Goal: Navigation & Orientation: Find specific page/section

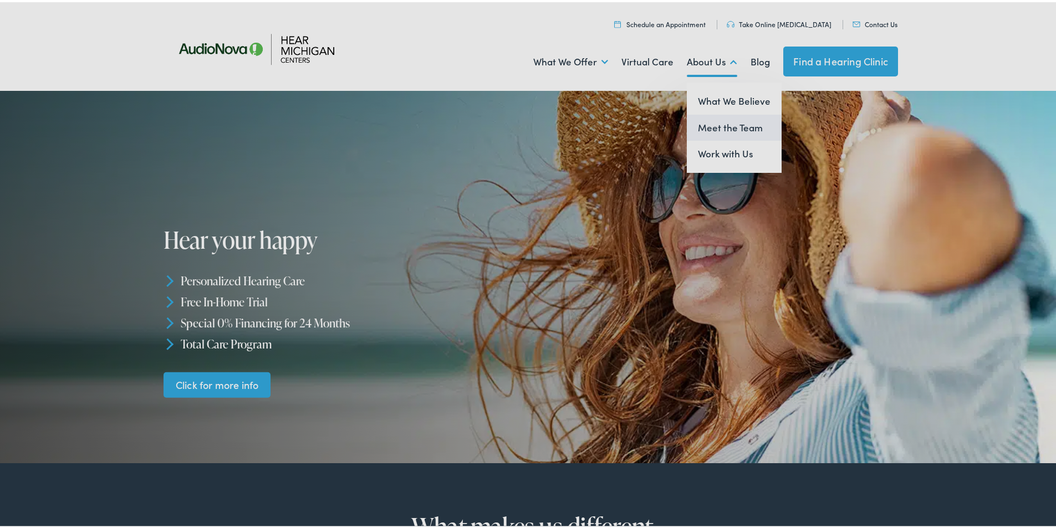
click at [719, 128] on link "Meet the Team" at bounding box center [734, 125] width 95 height 27
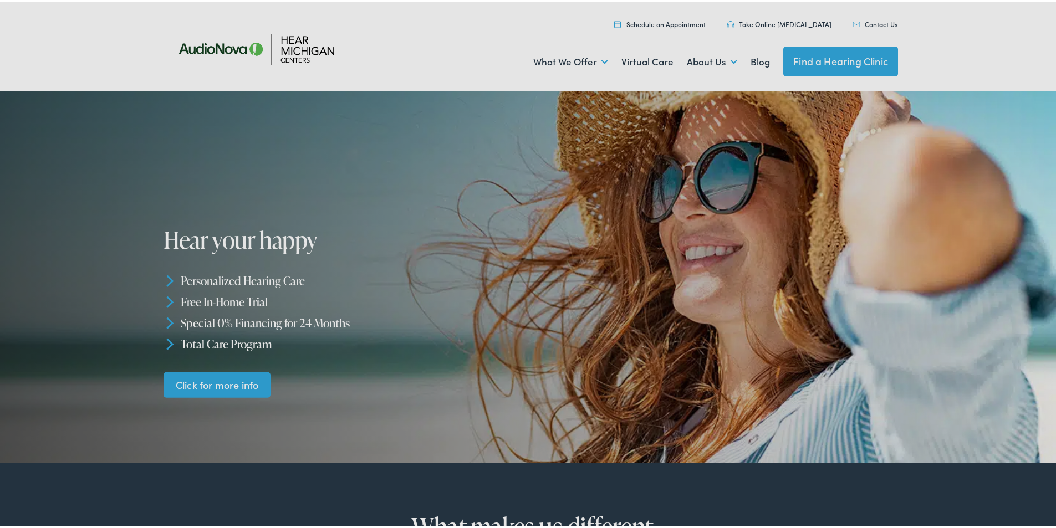
click at [112, 30] on div "Menu Close Schedule an Appointment Take Online [MEDICAL_DATA] Contact Us Find a…" at bounding box center [532, 44] width 1064 height 89
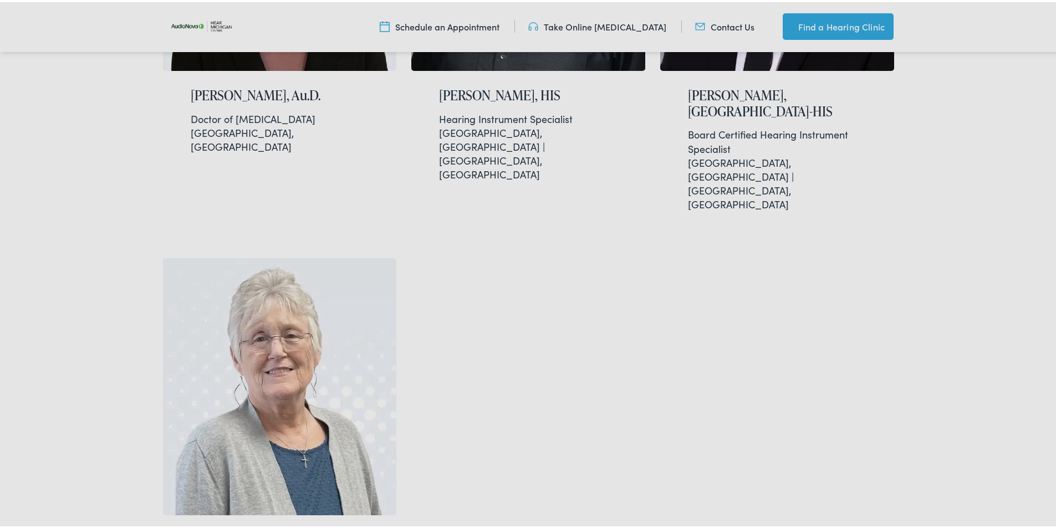
scroll to position [2315, 0]
